Goal: Information Seeking & Learning: Learn about a topic

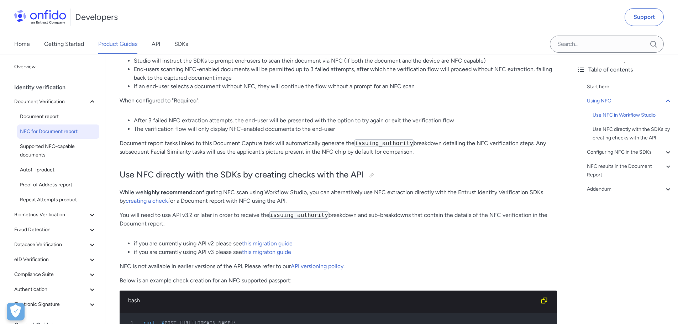
scroll to position [593, 0]
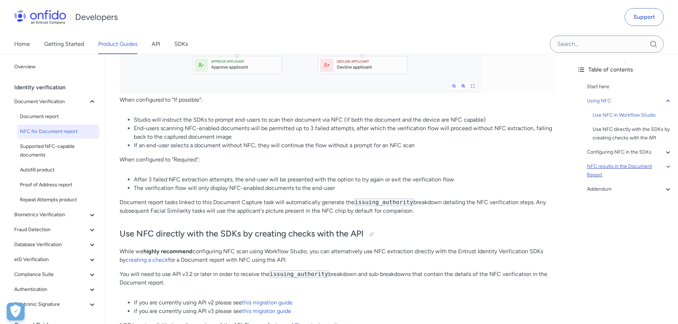
click at [632, 166] on div "NFC results in the Document Report" at bounding box center [629, 170] width 85 height 17
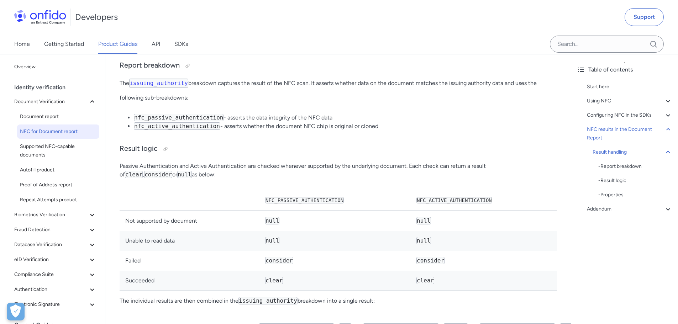
scroll to position [3206, 0]
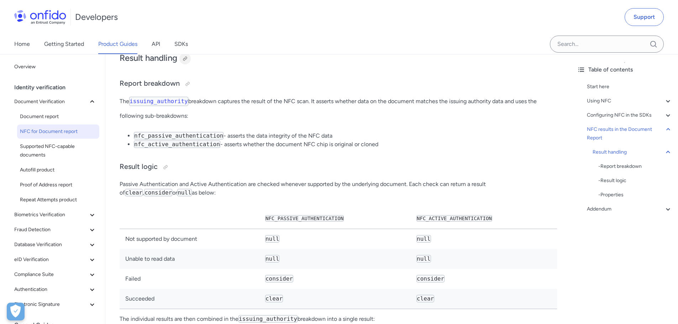
click at [188, 62] on div at bounding box center [185, 59] width 6 height 6
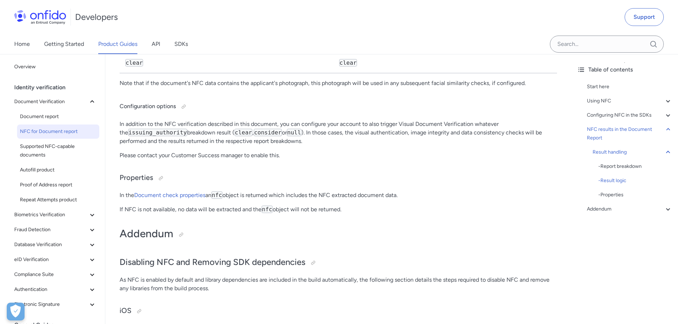
scroll to position [3681, 0]
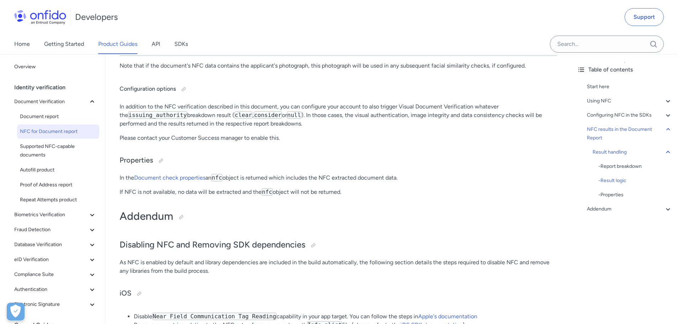
drag, startPoint x: 214, startPoint y: 231, endPoint x: 351, endPoint y: 235, distance: 137.1
click at [351, 182] on p "In the Document check properties an nfc object is returned which includes the N…" at bounding box center [339, 178] width 438 height 9
drag, startPoint x: 312, startPoint y: 229, endPoint x: 404, endPoint y: 232, distance: 91.5
click at [404, 182] on p "In the Document check properties an nfc object is returned which includes the N…" at bounding box center [339, 178] width 438 height 9
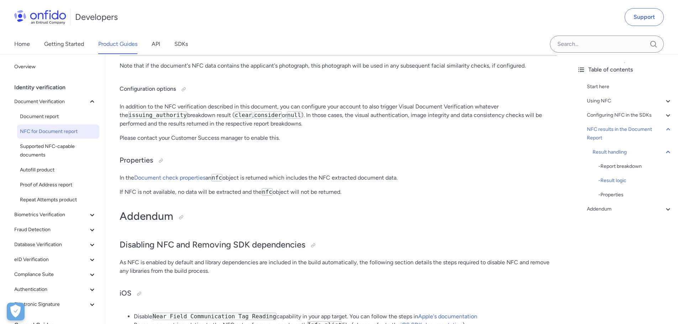
click at [403, 182] on p "In the Document check properties an nfc object is returned which includes the N…" at bounding box center [339, 178] width 438 height 9
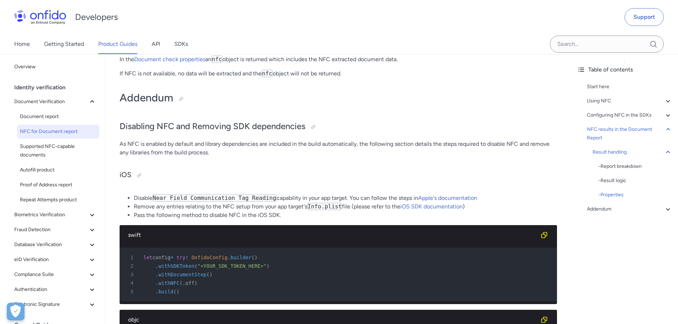
scroll to position [3740, 0]
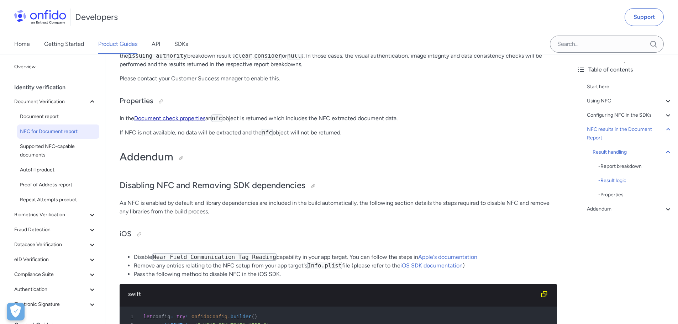
click at [191, 122] on link "Document check properties" at bounding box center [169, 118] width 71 height 7
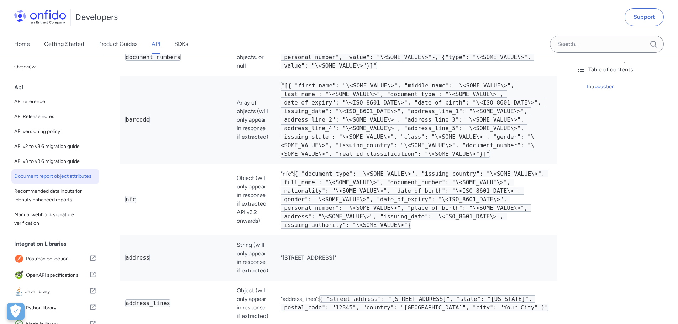
scroll to position [1187, 0]
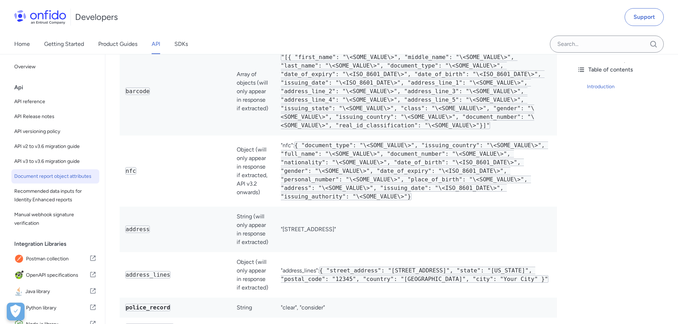
click at [311, 142] on code "{ "document_type": "\<SOME_VALUE\>", "issuing_country": "\<SOME_VALUE\>", "full…" at bounding box center [415, 171] width 268 height 59
click at [467, 171] on td ""nfc": { "document_type": "\<SOME_VALUE\>", "issuing_country": "\<SOME_VALUE\>"…" at bounding box center [416, 171] width 282 height 71
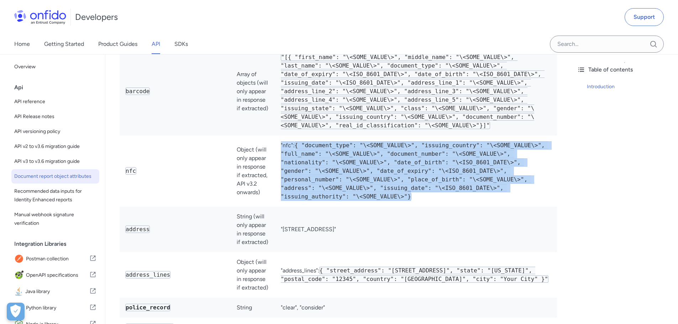
drag, startPoint x: 457, startPoint y: 171, endPoint x: 270, endPoint y: 130, distance: 191.8
click at [275, 136] on td ""nfc": { "document_type": "\<SOME_VALUE\>", "issuing_country": "\<SOME_VALUE\>"…" at bounding box center [416, 171] width 282 height 71
click at [343, 141] on td ""nfc": { "document_type": "\<SOME_VALUE\>", "issuing_country": "\<SOME_VALUE\>"…" at bounding box center [416, 171] width 282 height 71
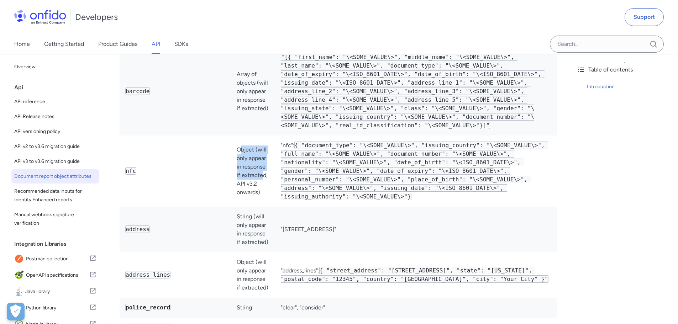
drag, startPoint x: 231, startPoint y: 129, endPoint x: 253, endPoint y: 150, distance: 30.7
click at [253, 150] on td "Object (will only appear in response if extracted, API v3.2 onwards)" at bounding box center [253, 171] width 44 height 71
click at [295, 148] on code "{ "document_type": "\<SOME_VALUE\>", "issuing_country": "\<SOME_VALUE\>", "full…" at bounding box center [415, 171] width 268 height 59
click at [294, 142] on code "{ "document_type": "\<SOME_VALUE\>", "issuing_country": "\<SOME_VALUE\>", "full…" at bounding box center [415, 171] width 268 height 59
click at [413, 141] on td ""nfc": { "document_type": "\<SOME_VALUE\>", "issuing_country": "\<SOME_VALUE\>"…" at bounding box center [416, 171] width 282 height 71
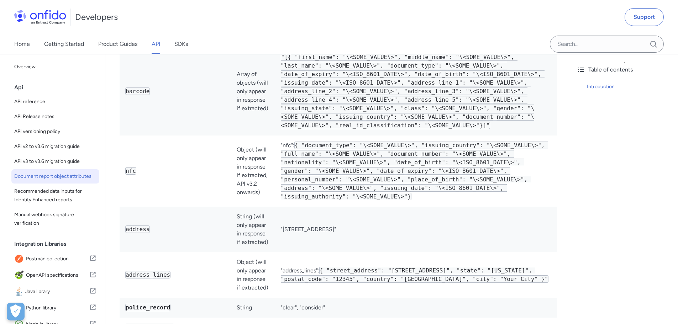
click at [409, 142] on code "{ "document_type": "\<SOME_VALUE\>", "issuing_country": "\<SOME_VALUE\>", "full…" at bounding box center [415, 171] width 268 height 59
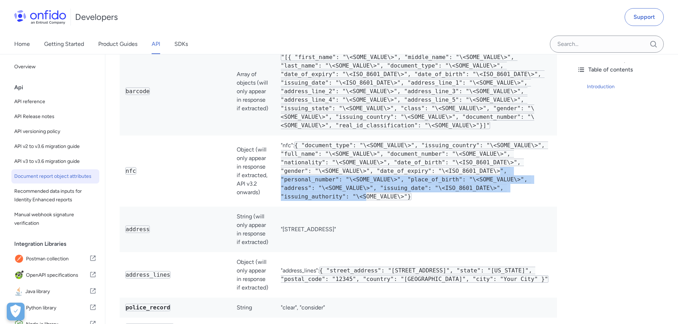
drag, startPoint x: 387, startPoint y: 156, endPoint x: 410, endPoint y: 167, distance: 25.8
click at [410, 167] on td ""nfc": { "document_type": "\<SOME_VALUE\>", "issuing_country": "\<SOME_VALUE\>"…" at bounding box center [416, 171] width 282 height 71
click at [386, 169] on code "{ "document_type": "\<SOME_VALUE\>", "issuing_country": "\<SOME_VALUE\>", "full…" at bounding box center [415, 171] width 268 height 59
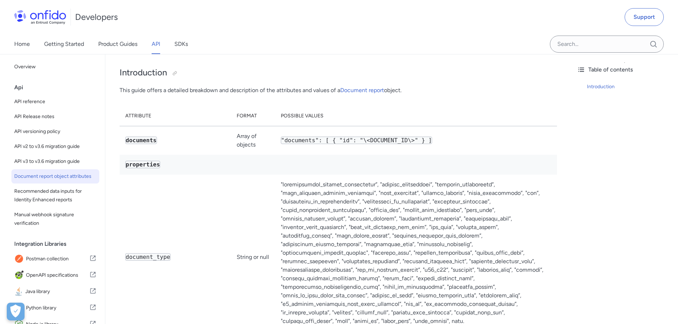
scroll to position [0, 0]
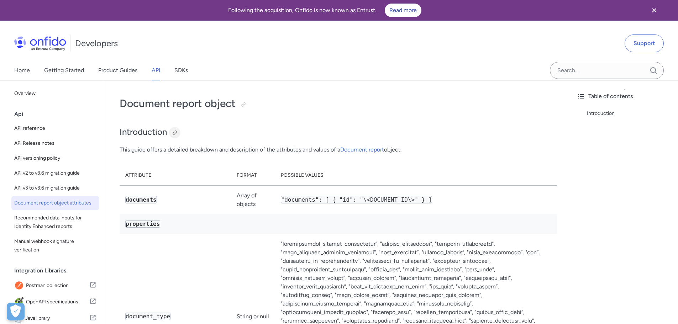
click at [174, 133] on div at bounding box center [175, 133] width 6 height 6
click at [333, 264] on td "Note : This list is subject to change and may not be exhaustive." at bounding box center [416, 316] width 282 height 165
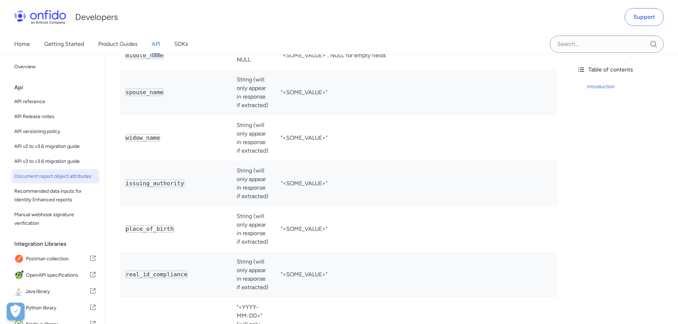
scroll to position [593, 0]
